Goal: Task Accomplishment & Management: Manage account settings

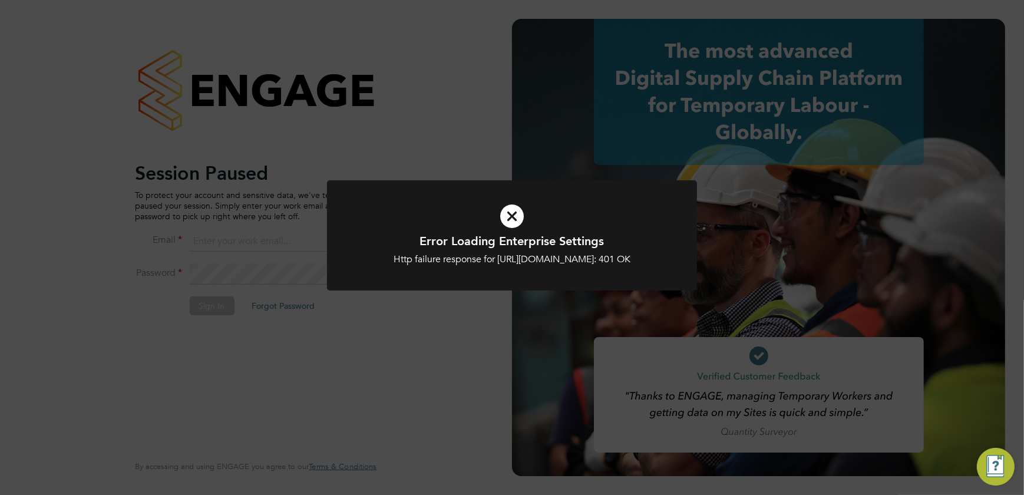
type input "shaun@simcott.co.uk"
click at [514, 223] on icon at bounding box center [512, 216] width 306 height 46
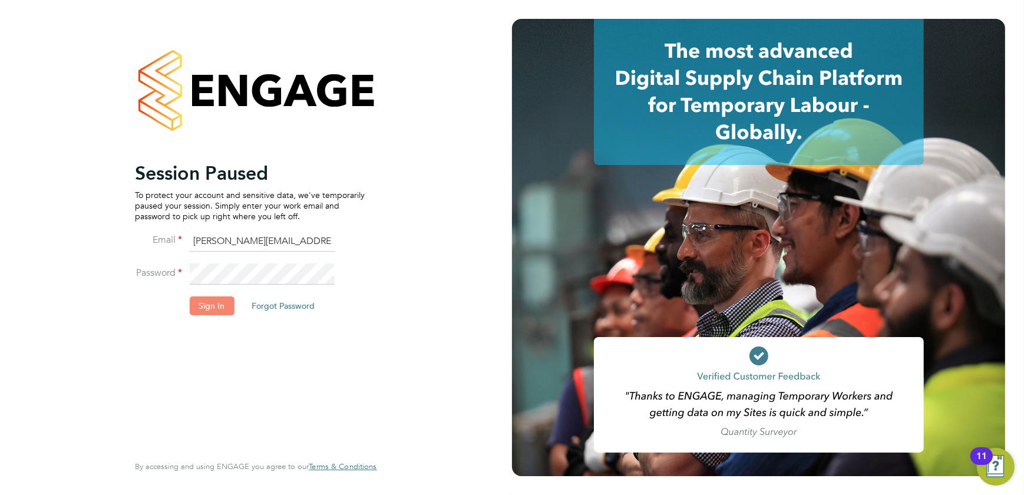
click at [200, 305] on button "Sign In" at bounding box center [211, 305] width 45 height 19
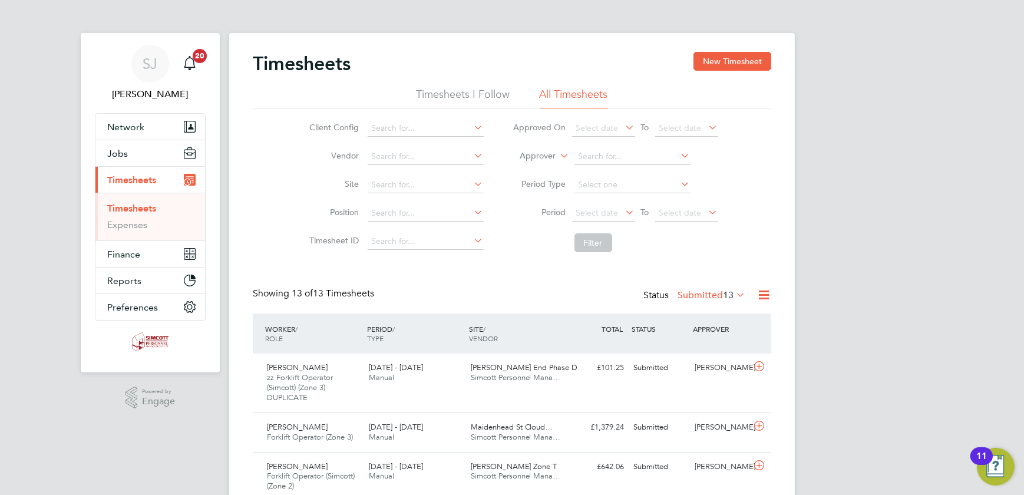
click at [683, 204] on li "Period Select date To Select date" at bounding box center [615, 213] width 234 height 28
click at [689, 222] on li "Period Select date To Select date" at bounding box center [615, 213] width 234 height 28
click at [689, 214] on span "Select date" at bounding box center [680, 212] width 42 height 11
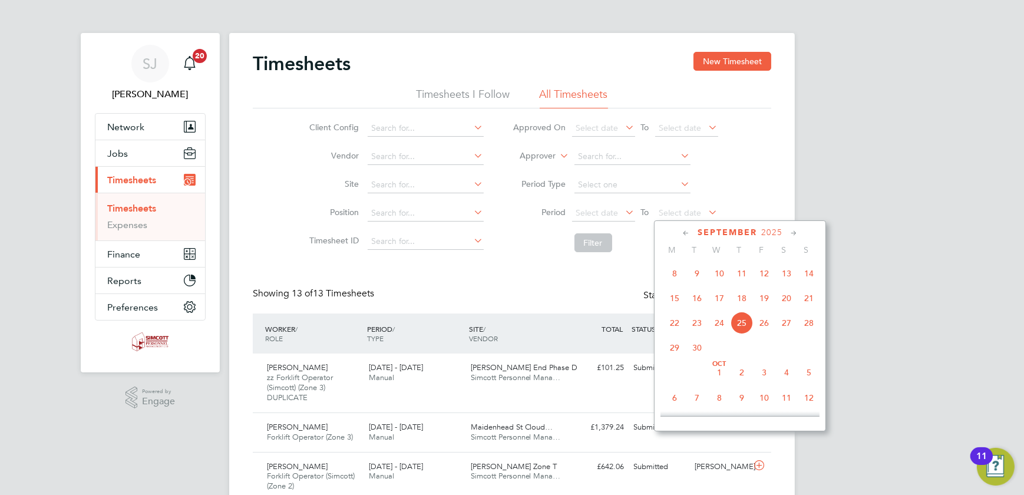
click at [806, 305] on span "21" at bounding box center [808, 298] width 22 height 22
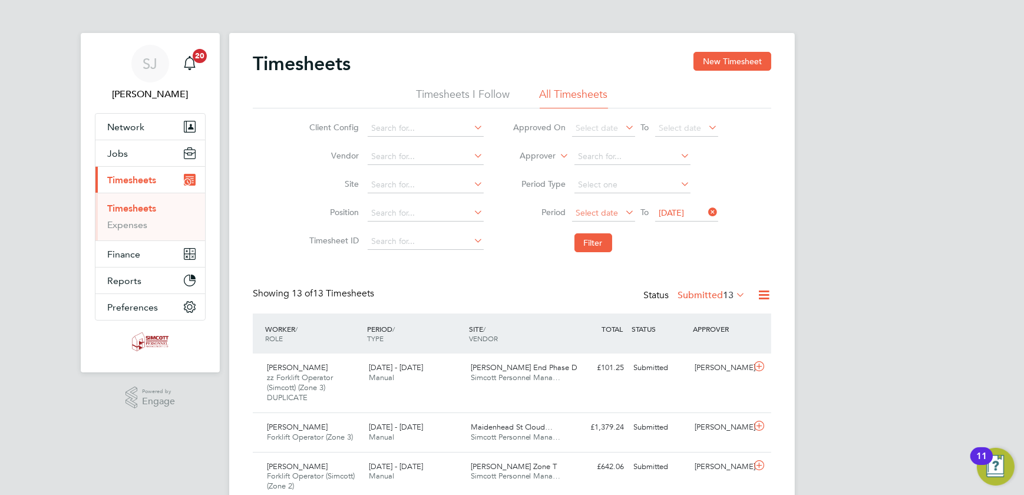
click at [607, 211] on span "Select date" at bounding box center [597, 212] width 42 height 11
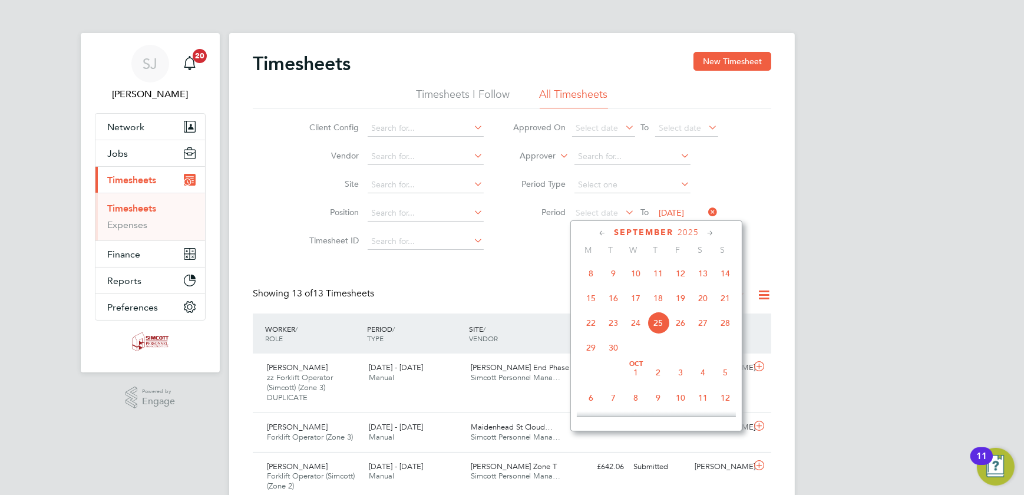
click at [592, 302] on span "15" at bounding box center [591, 298] width 22 height 22
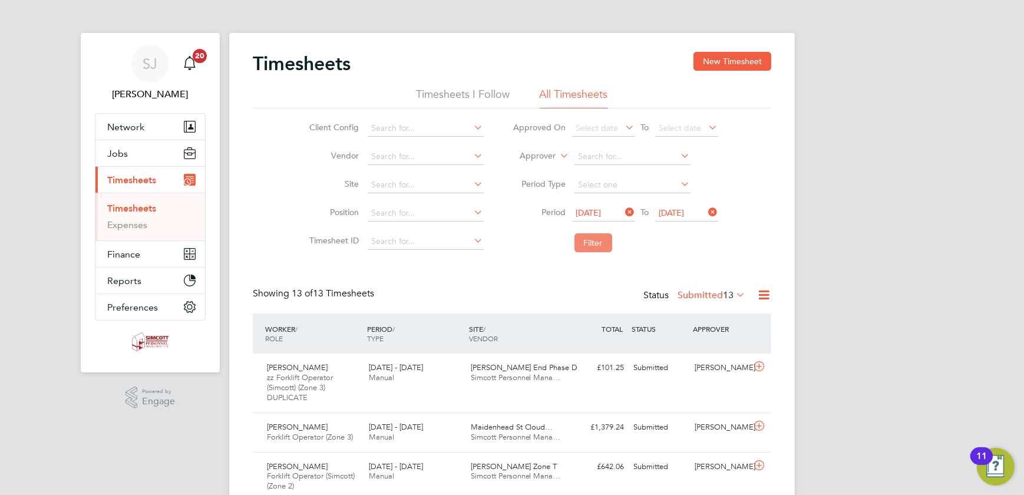
click at [589, 249] on button "Filter" at bounding box center [593, 242] width 38 height 19
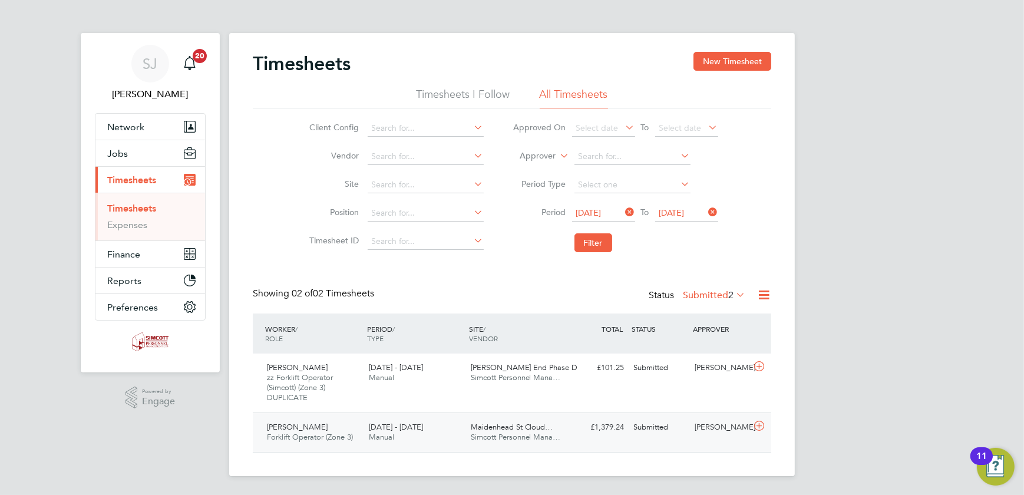
click at [560, 425] on div "Maidenhead St Cloud… Simcott Personnel Mana…" at bounding box center [517, 432] width 102 height 29
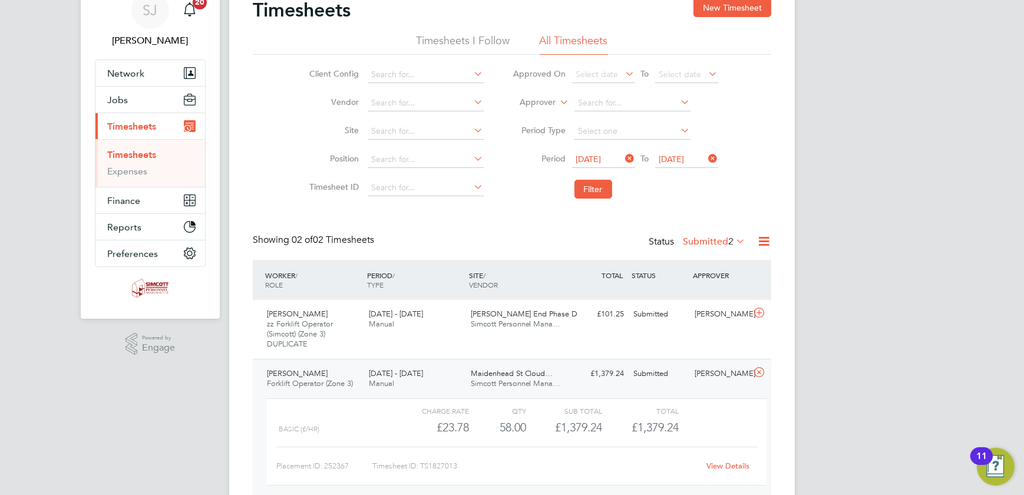
scroll to position [107, 0]
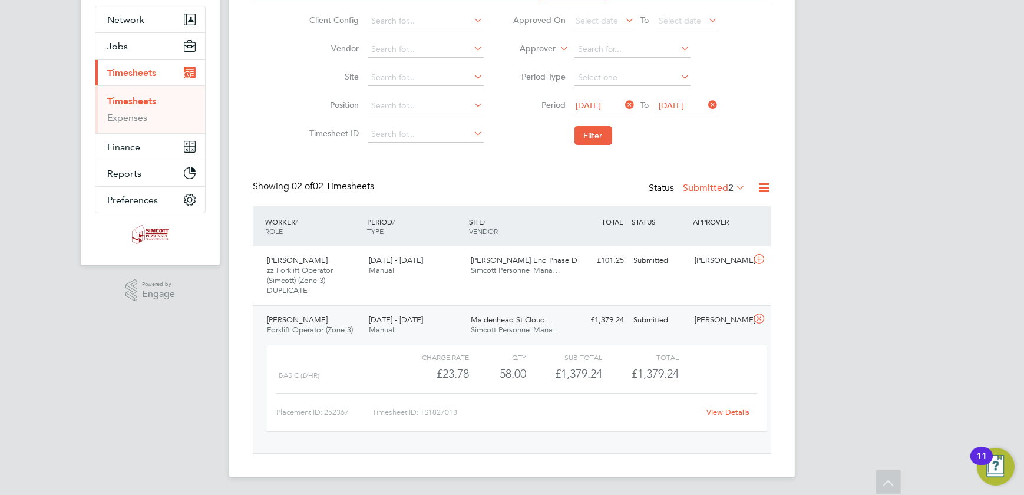
click at [716, 409] on link "View Details" at bounding box center [728, 412] width 43 height 10
click at [598, 333] on div "[PERSON_NAME] Forklift Operator (Zone 3) [DATE] - [DATE] [DATE] - [DATE] Manual…" at bounding box center [512, 379] width 518 height 148
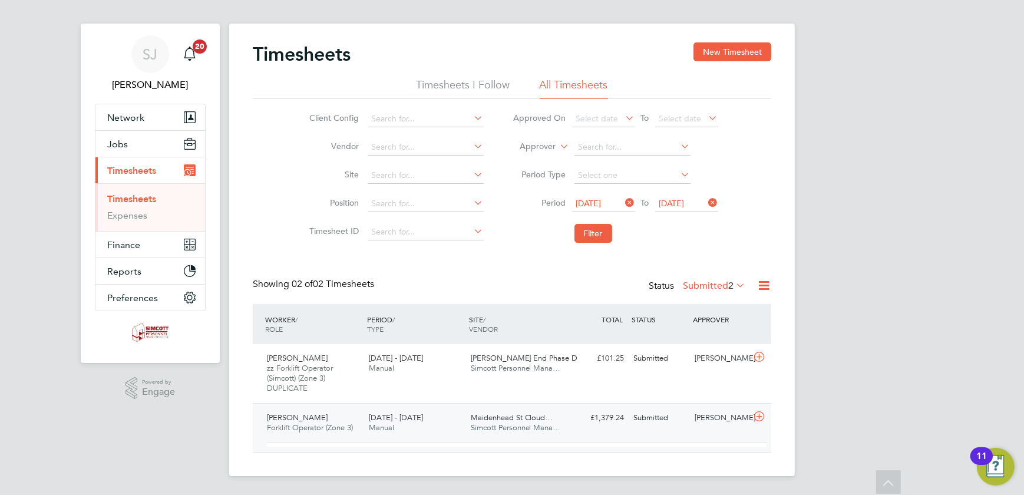
scroll to position [0, 0]
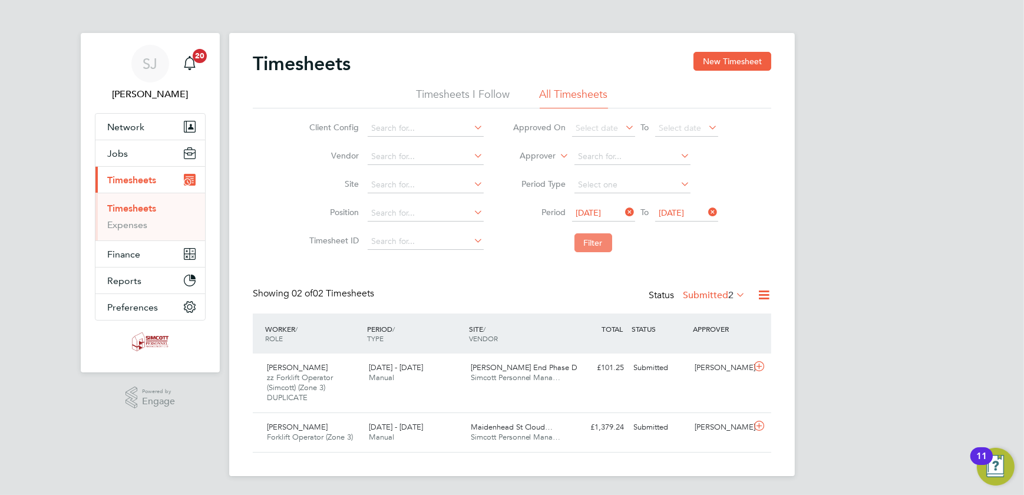
click at [582, 241] on button "Filter" at bounding box center [593, 242] width 38 height 19
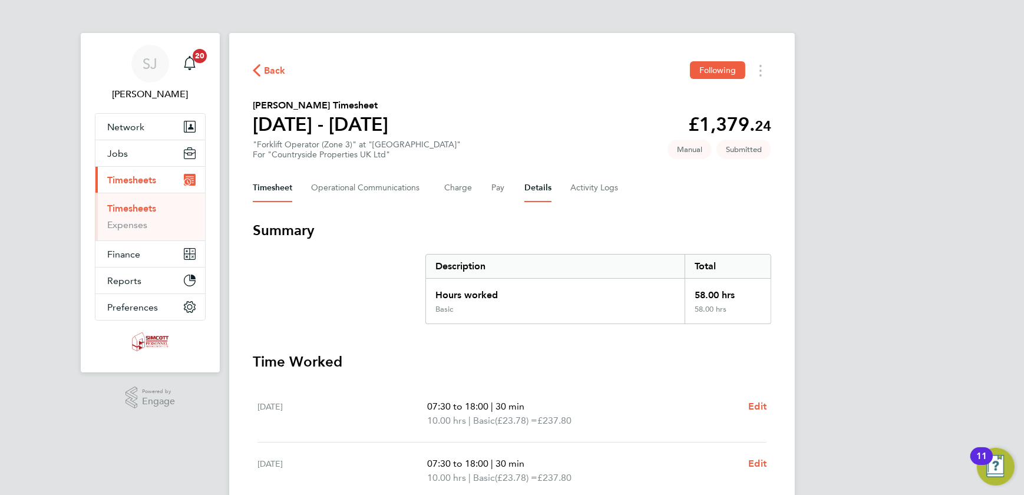
click at [535, 194] on button "Details" at bounding box center [537, 188] width 27 height 28
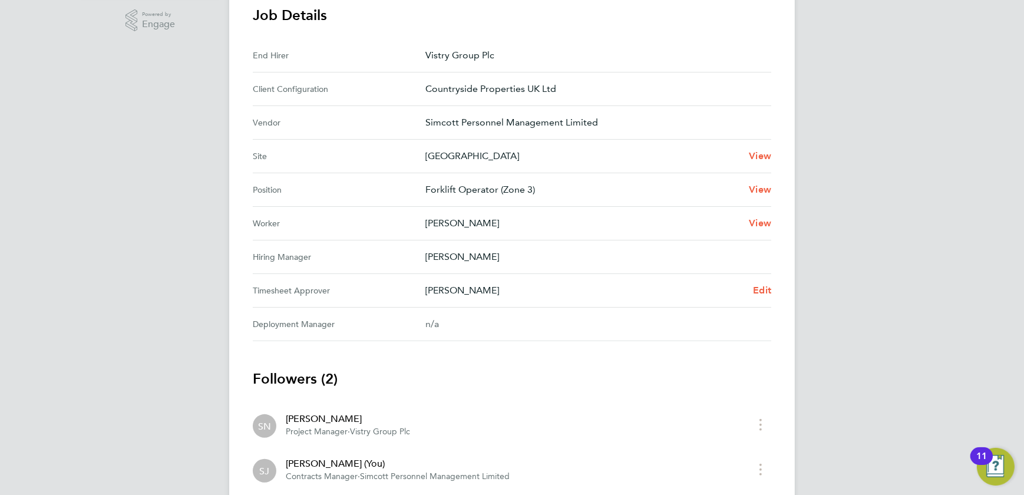
scroll to position [454, 0]
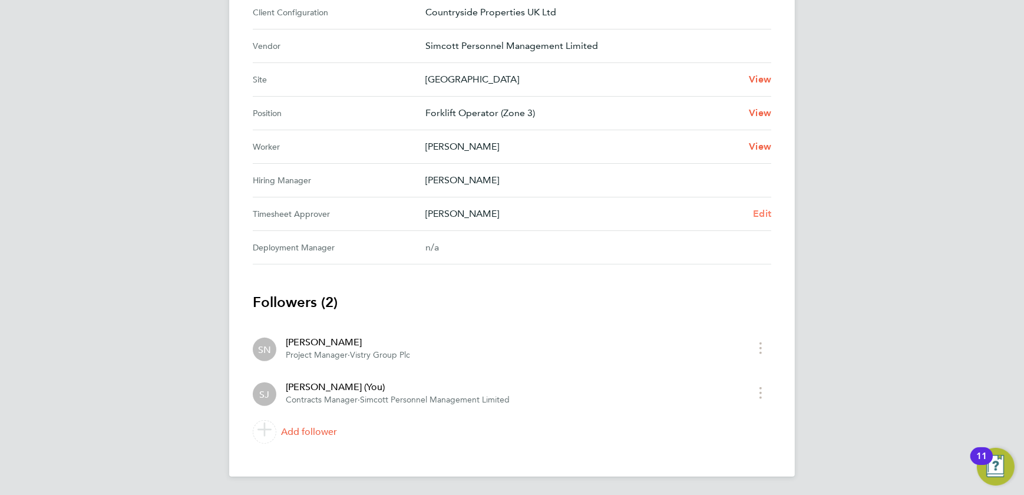
click at [766, 216] on span "Edit" at bounding box center [762, 213] width 18 height 11
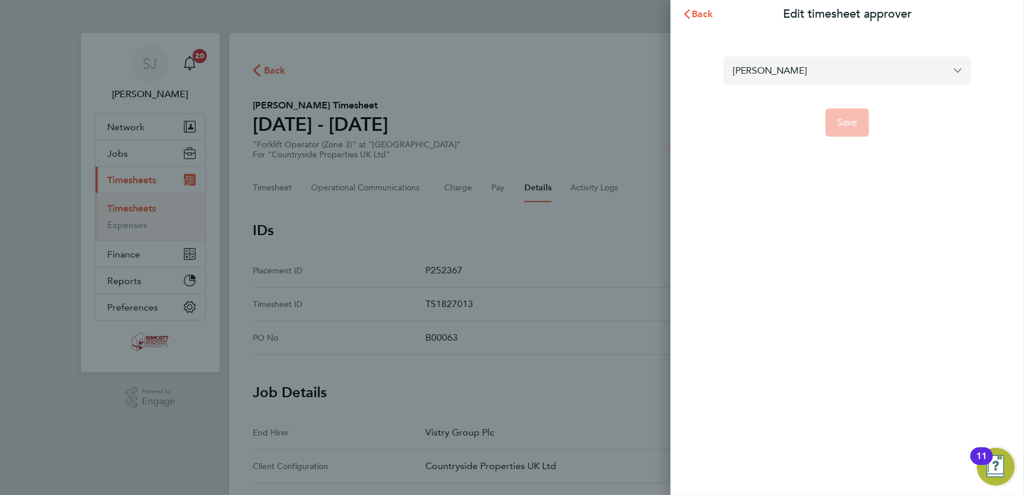
click at [799, 65] on input "[PERSON_NAME]" at bounding box center [846, 71] width 247 height 28
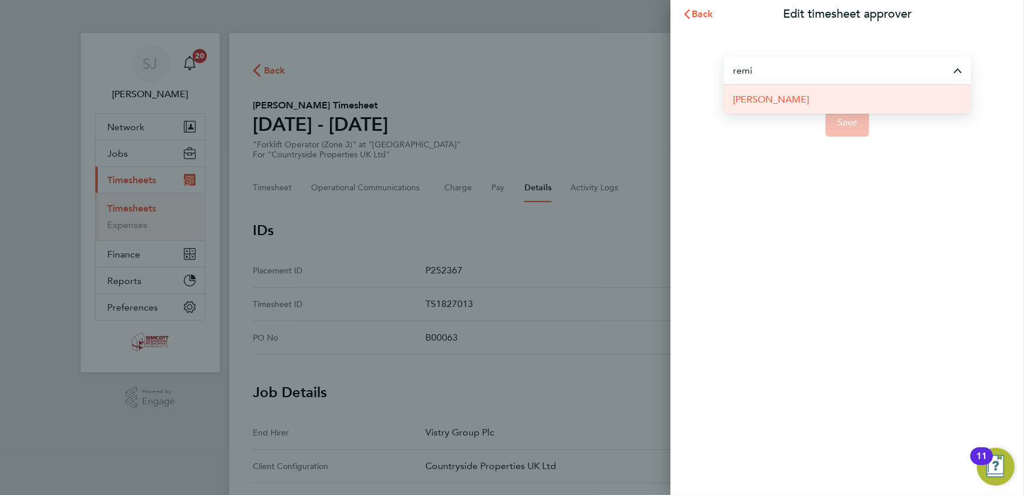
click at [781, 105] on span "[PERSON_NAME]" at bounding box center [771, 99] width 76 height 14
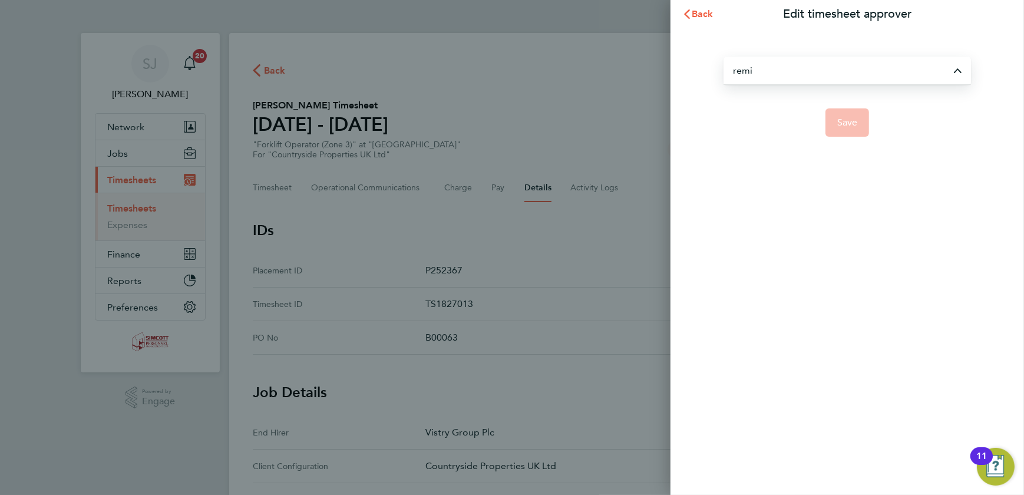
type input "[PERSON_NAME]"
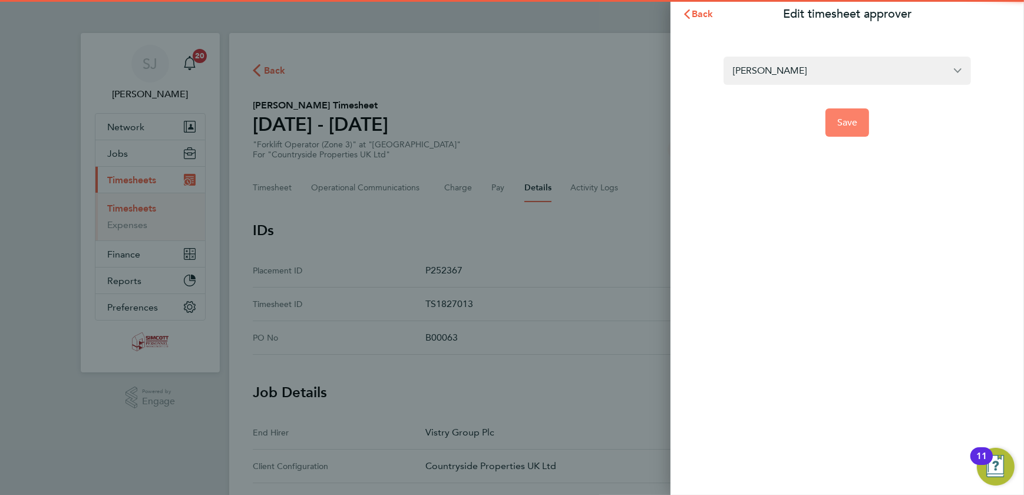
click at [842, 119] on span "Save" at bounding box center [847, 123] width 21 height 12
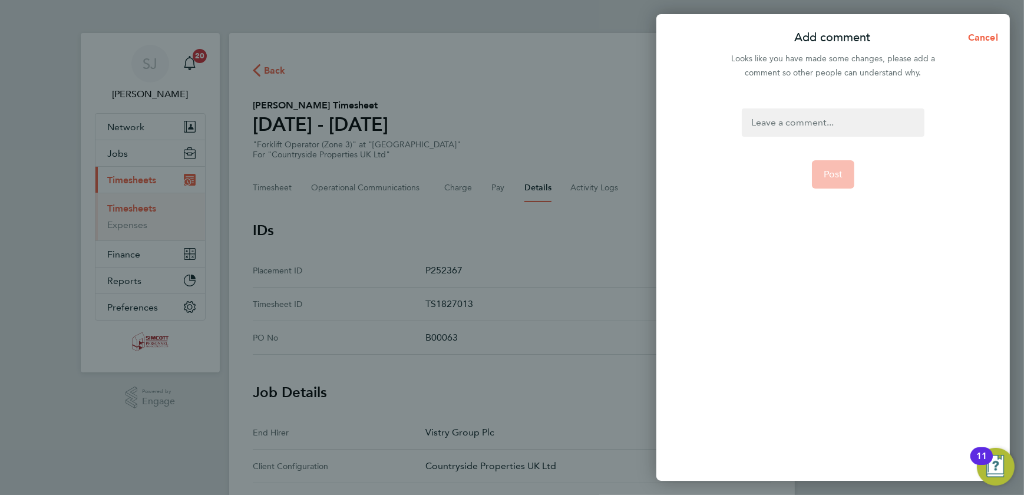
click at [809, 117] on div at bounding box center [833, 122] width 182 height 28
drag, startPoint x: 772, startPoint y: 76, endPoint x: 781, endPoint y: 94, distance: 19.8
click at [781, 94] on div "Add comment Cancel Looks like you have made some changes, please add a comment …" at bounding box center [832, 247] width 353 height 466
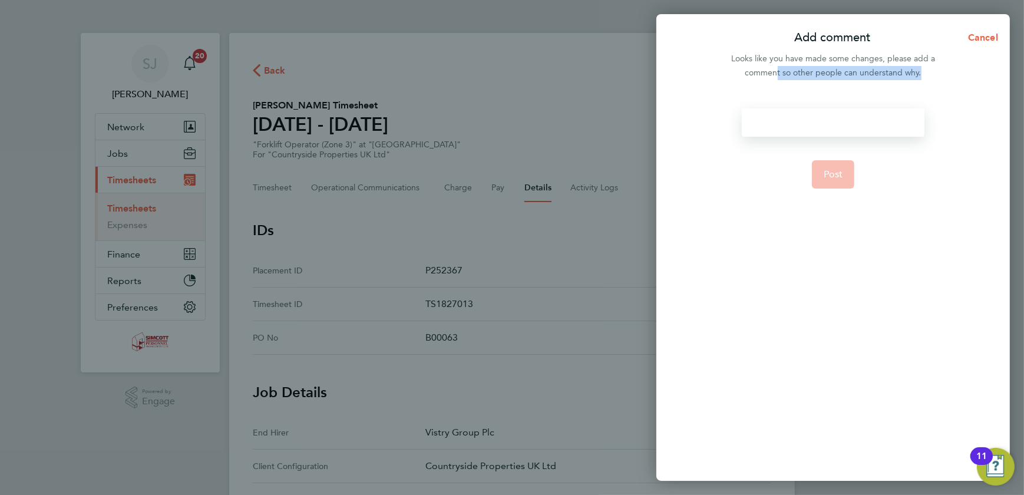
drag, startPoint x: 781, startPoint y: 94, endPoint x: 810, endPoint y: 123, distance: 41.6
click at [810, 123] on div at bounding box center [833, 122] width 182 height 28
click at [812, 122] on div at bounding box center [833, 122] width 182 height 28
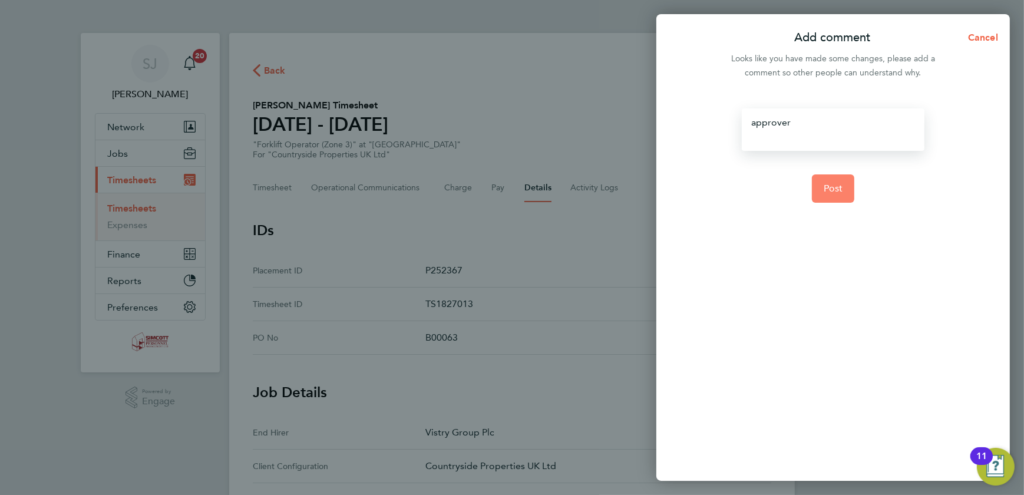
click at [833, 191] on span "Post" at bounding box center [832, 189] width 19 height 12
